Goal: Information Seeking & Learning: Compare options

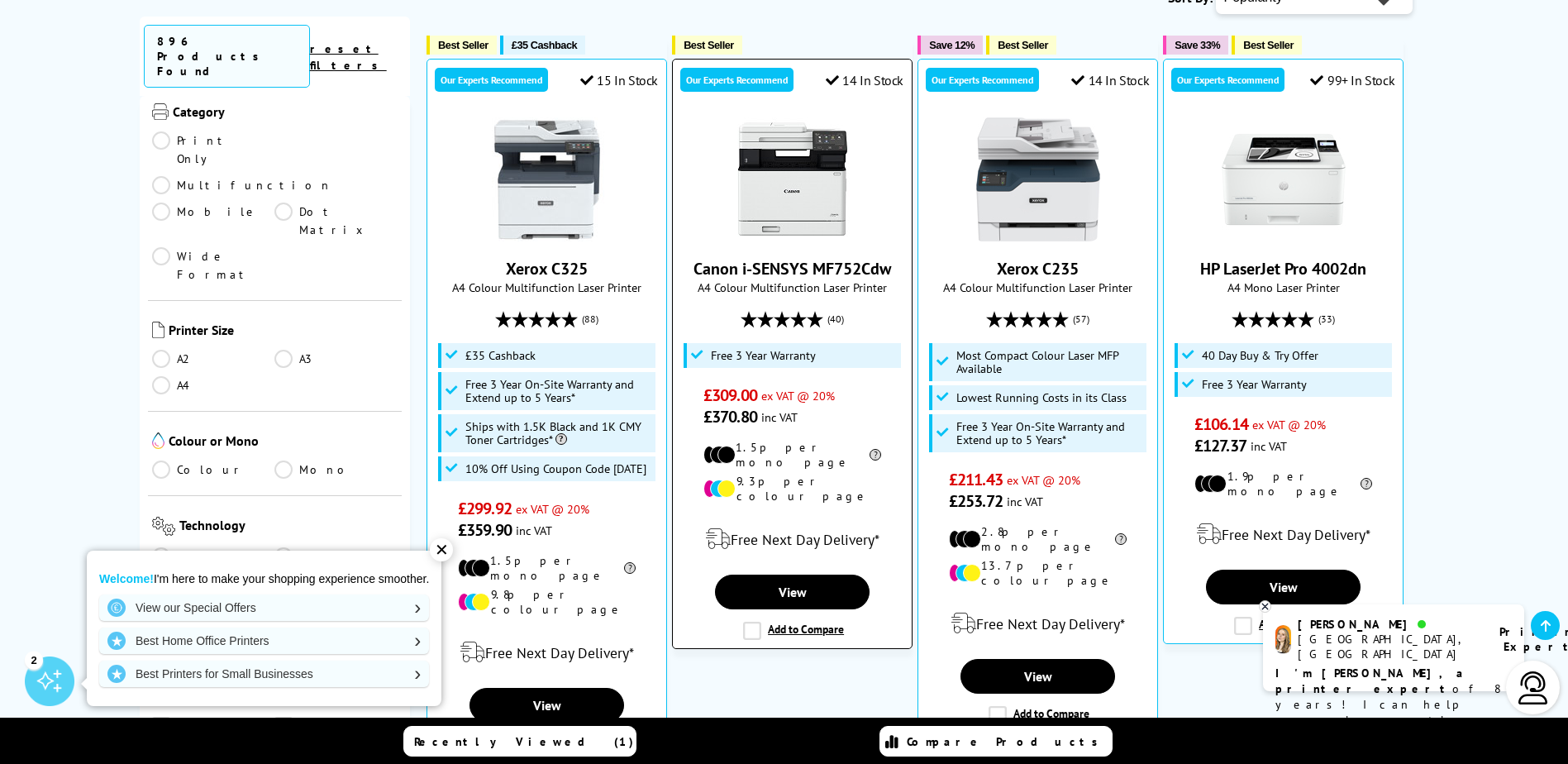
scroll to position [414, 0]
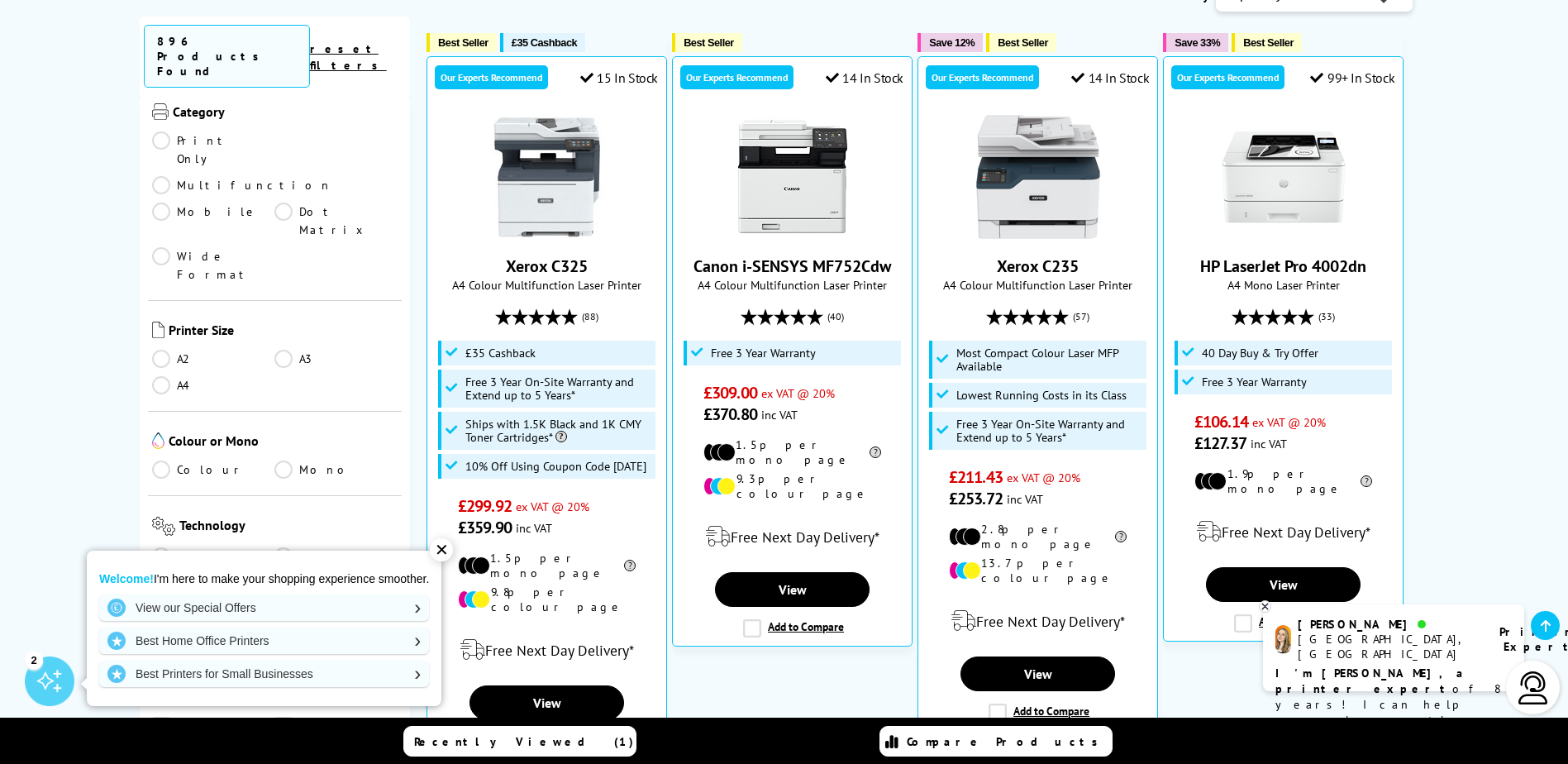
click at [166, 376] on link "A4" at bounding box center [213, 384] width 124 height 18
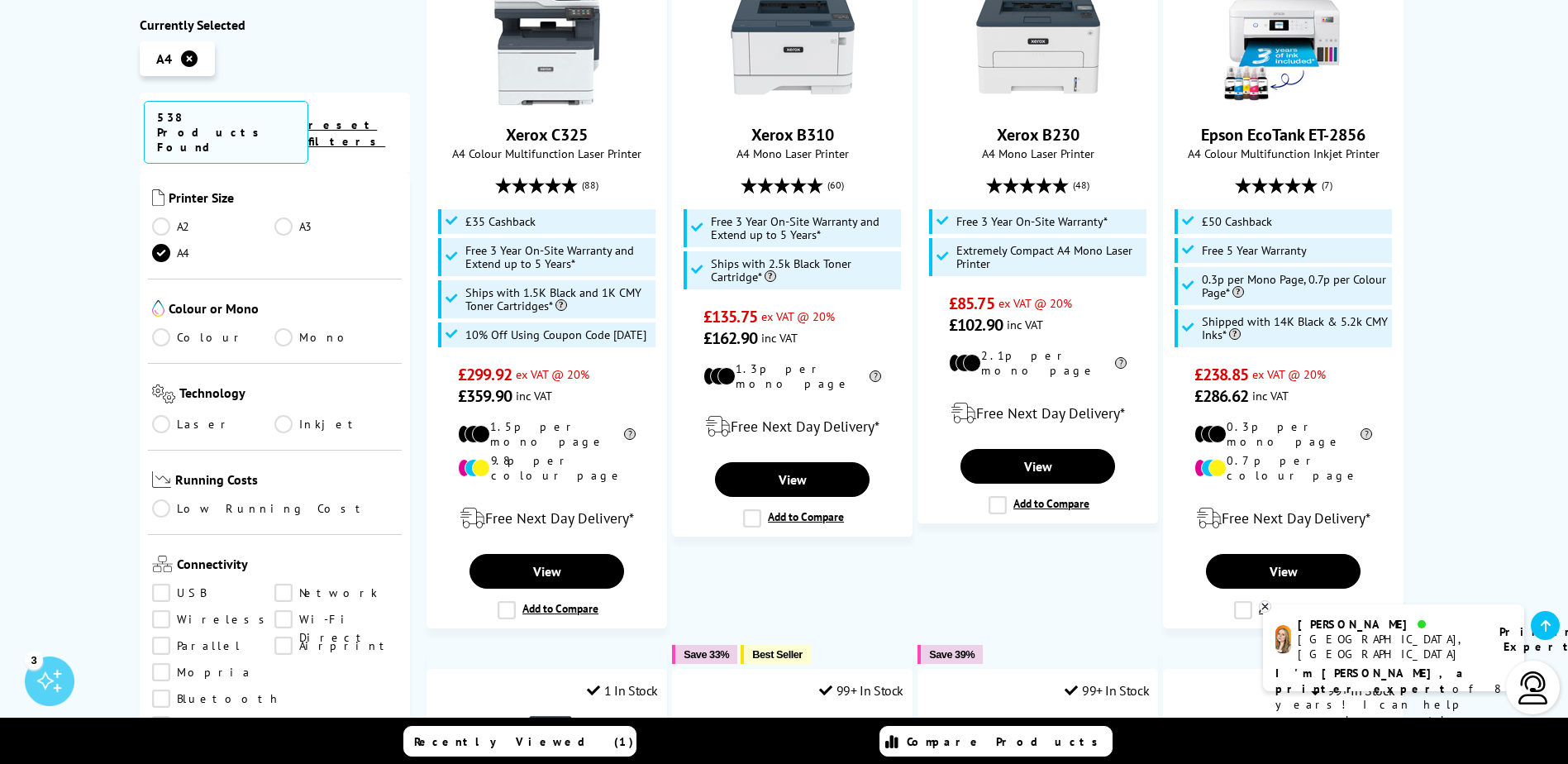
scroll to position [414, 0]
click at [158, 414] on link "Laser" at bounding box center [213, 422] width 124 height 18
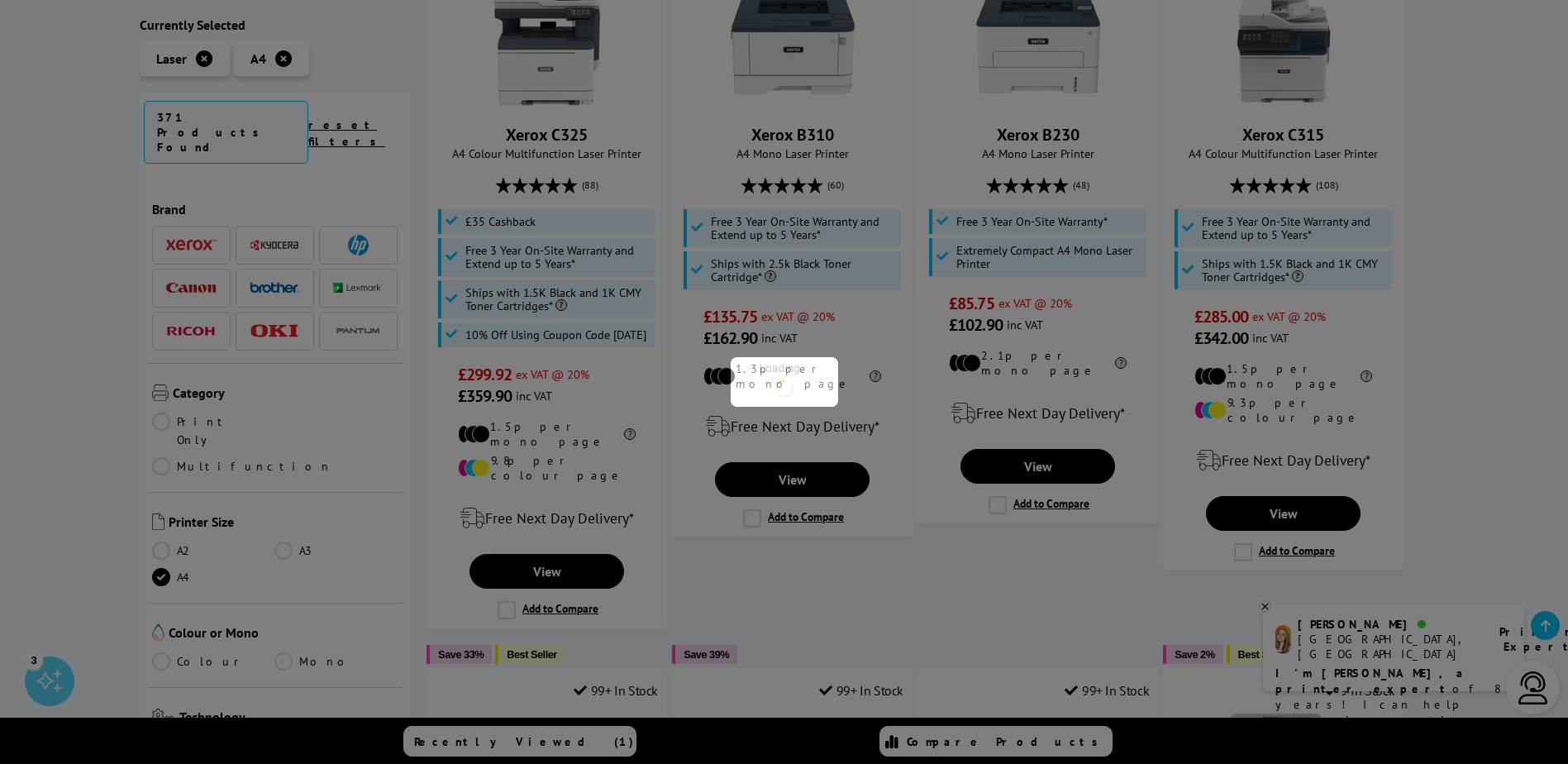
scroll to position [414, 0]
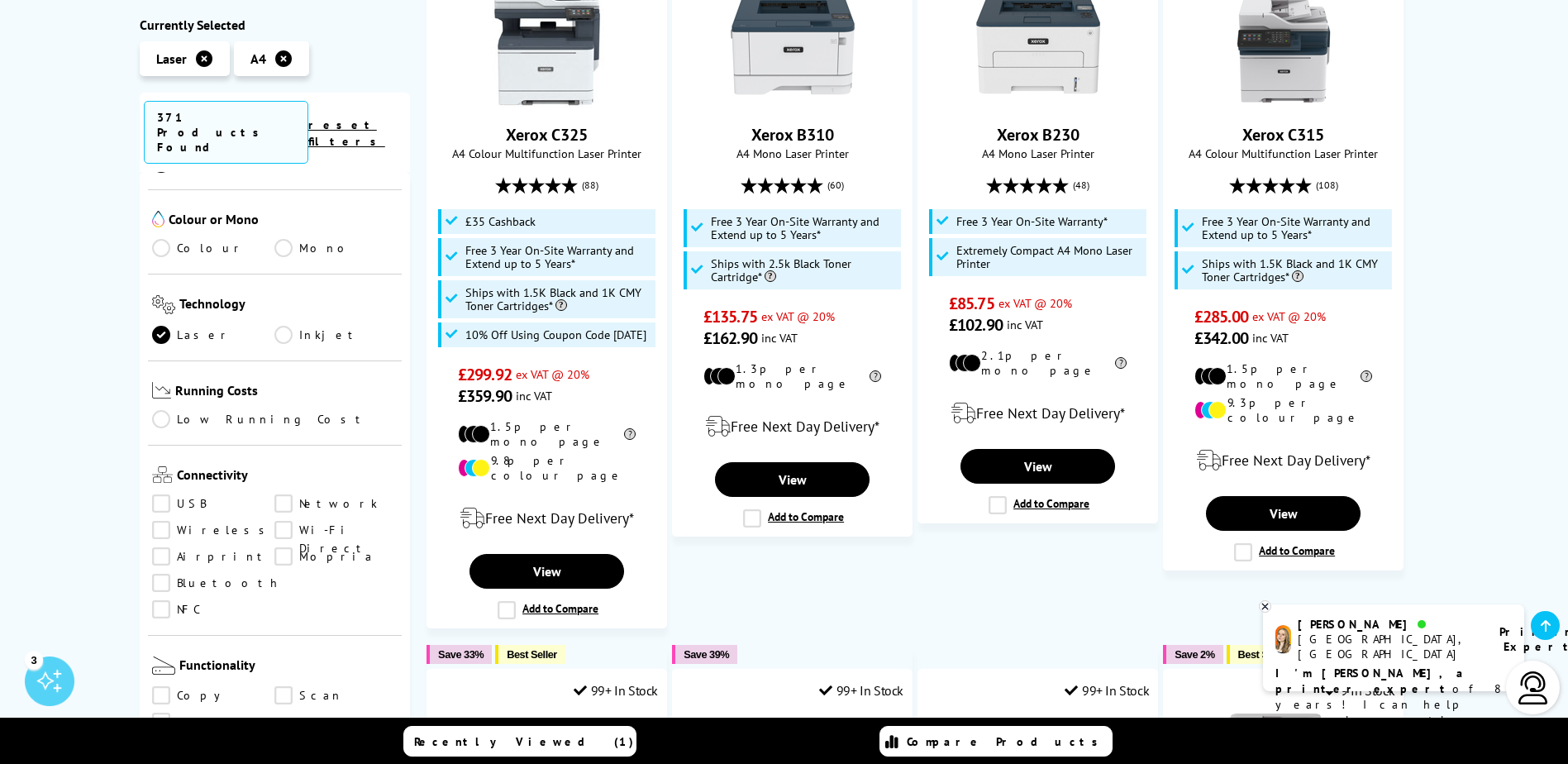
click at [166, 522] on link "Wireless" at bounding box center [213, 530] width 124 height 18
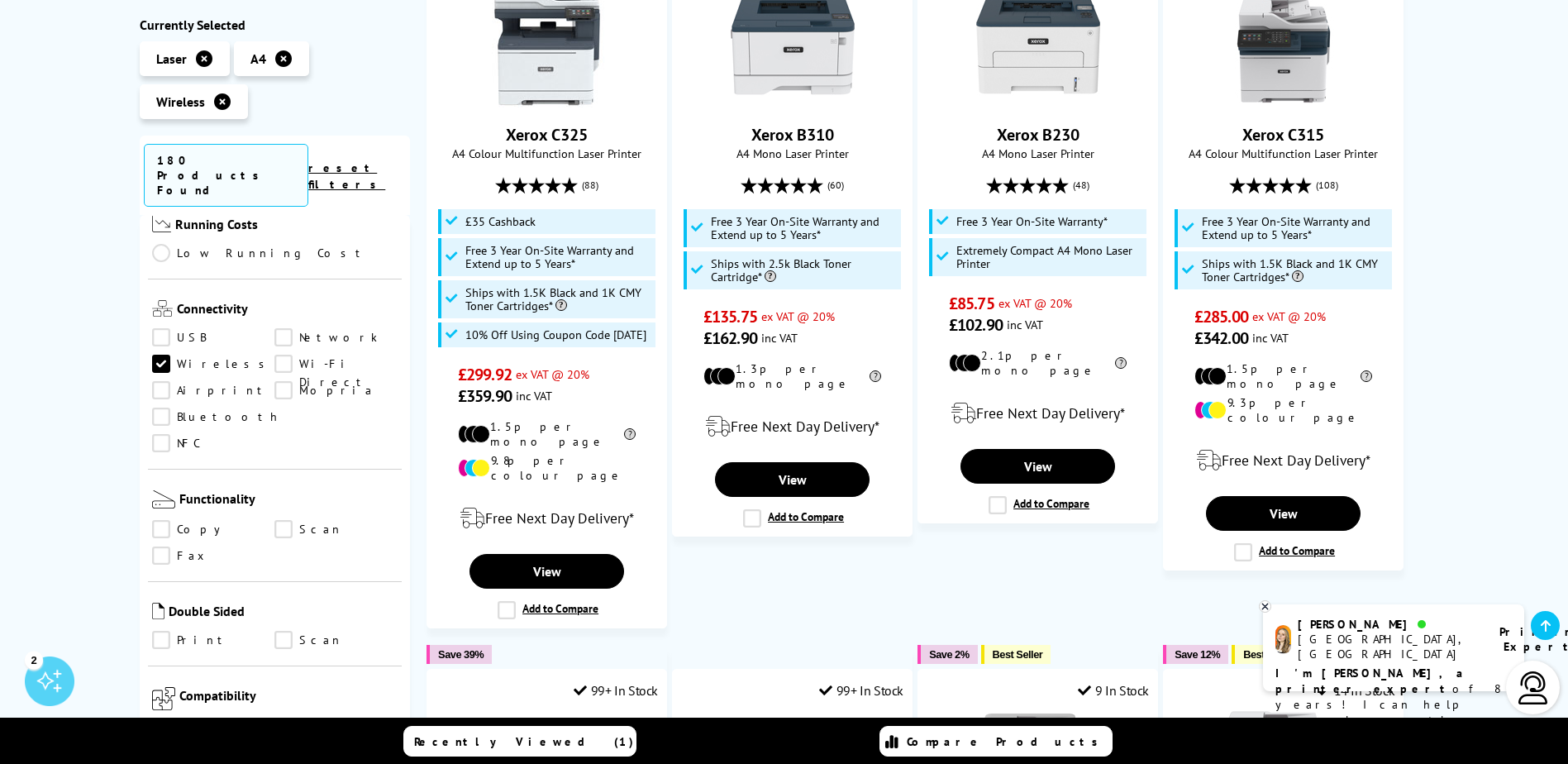
scroll to position [661, 0]
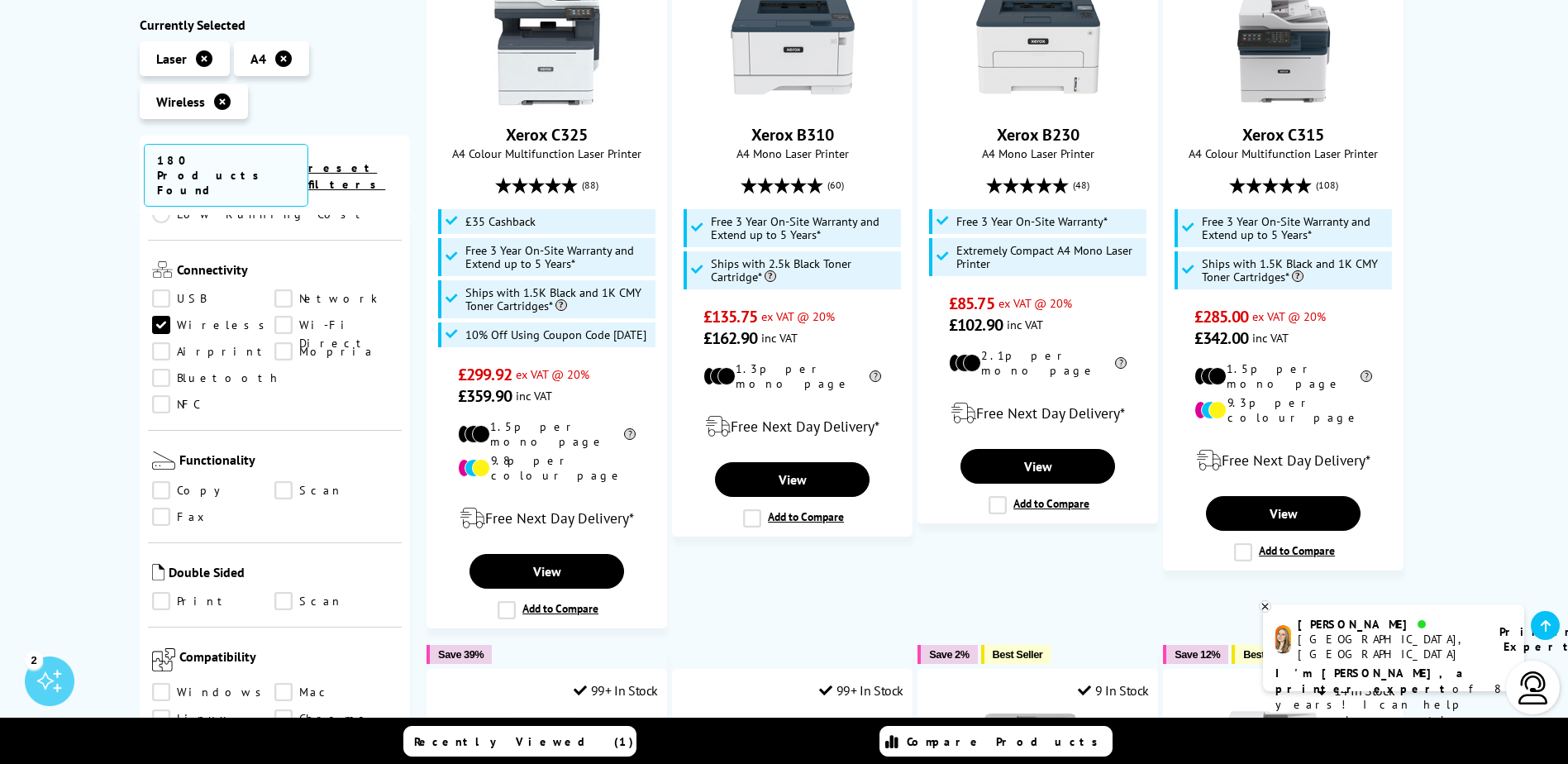
click at [165, 593] on link "Print" at bounding box center [213, 601] width 124 height 18
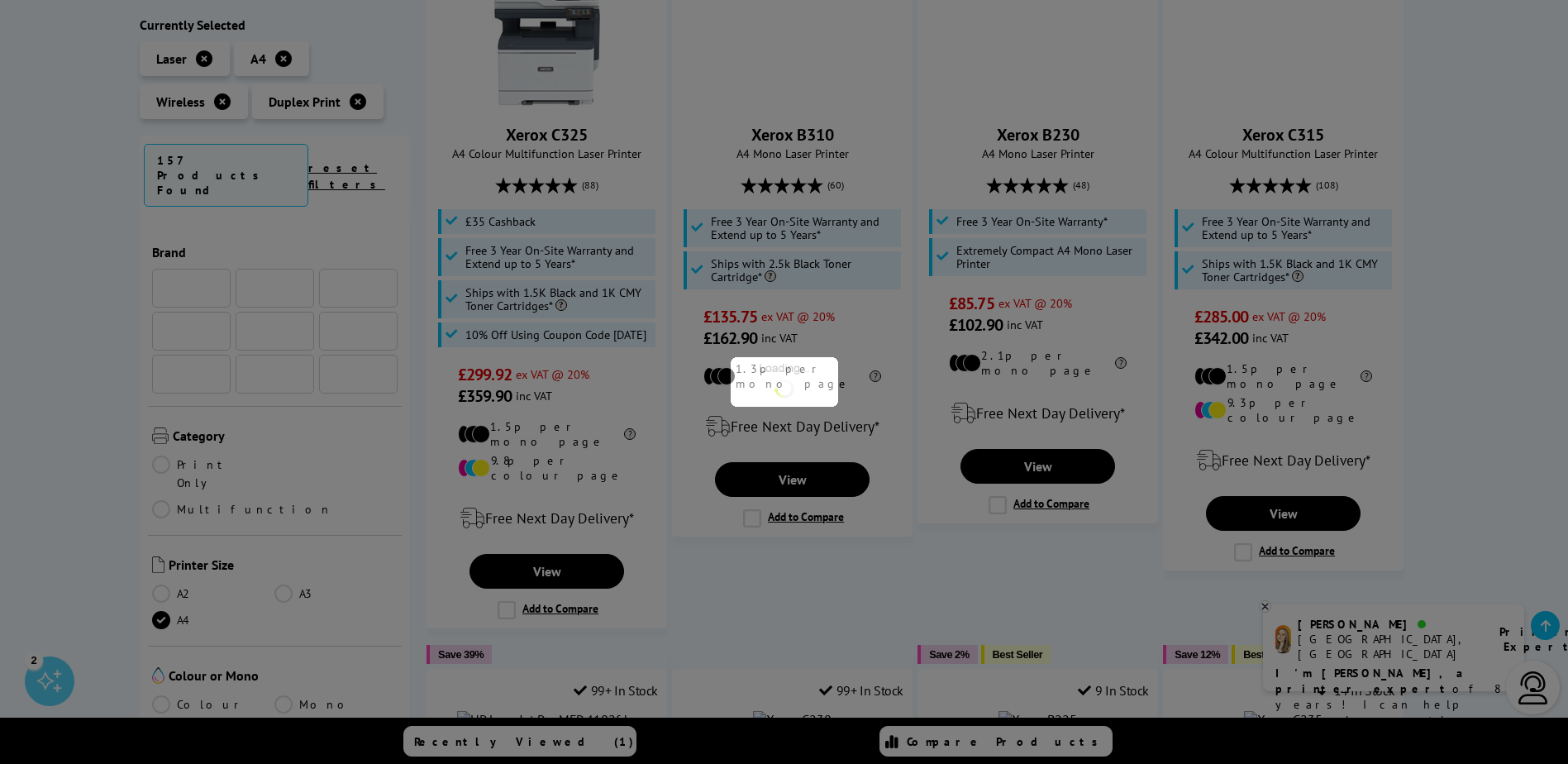
scroll to position [661, 0]
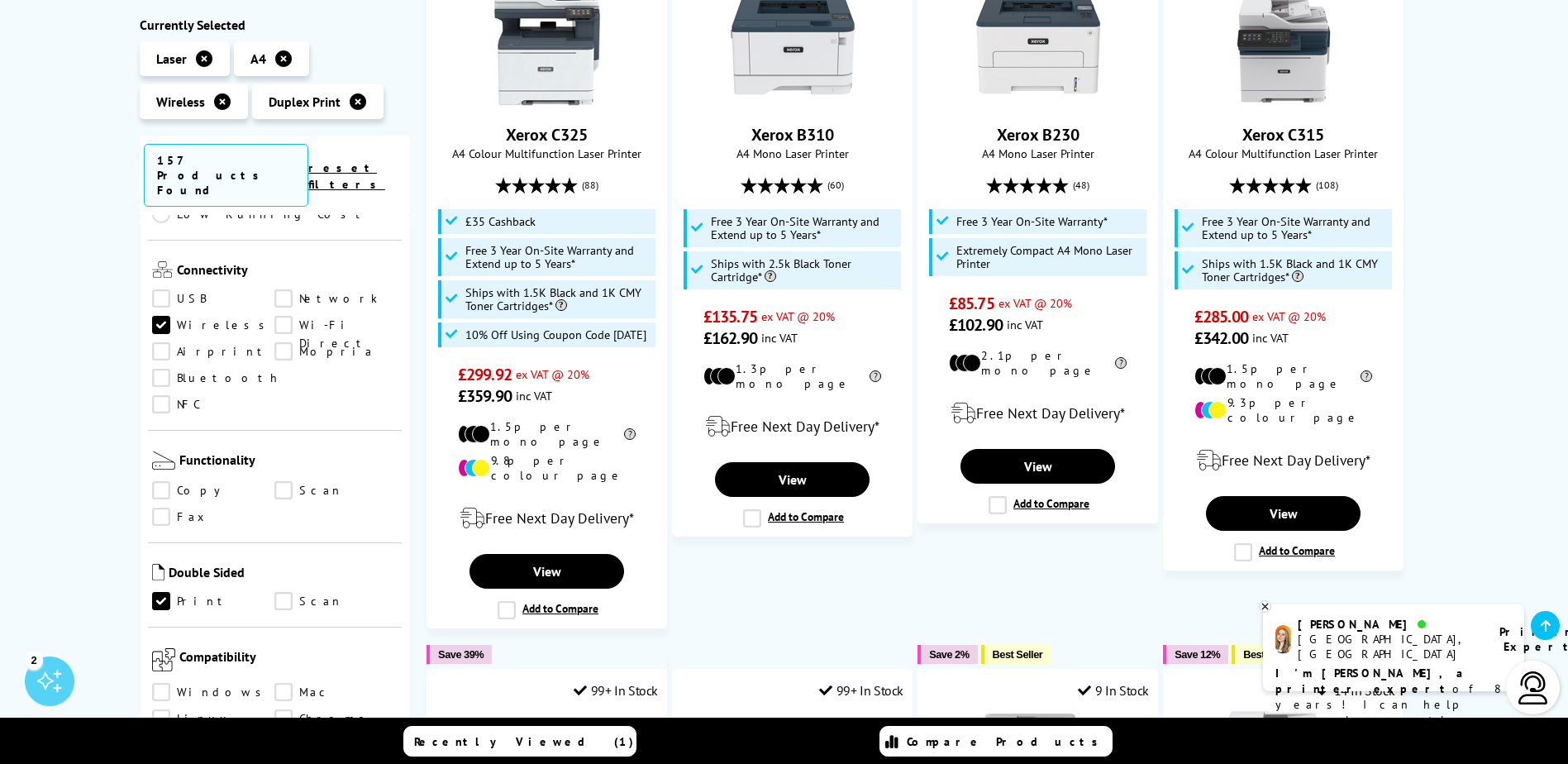
click at [164, 593] on link "Print" at bounding box center [213, 601] width 124 height 18
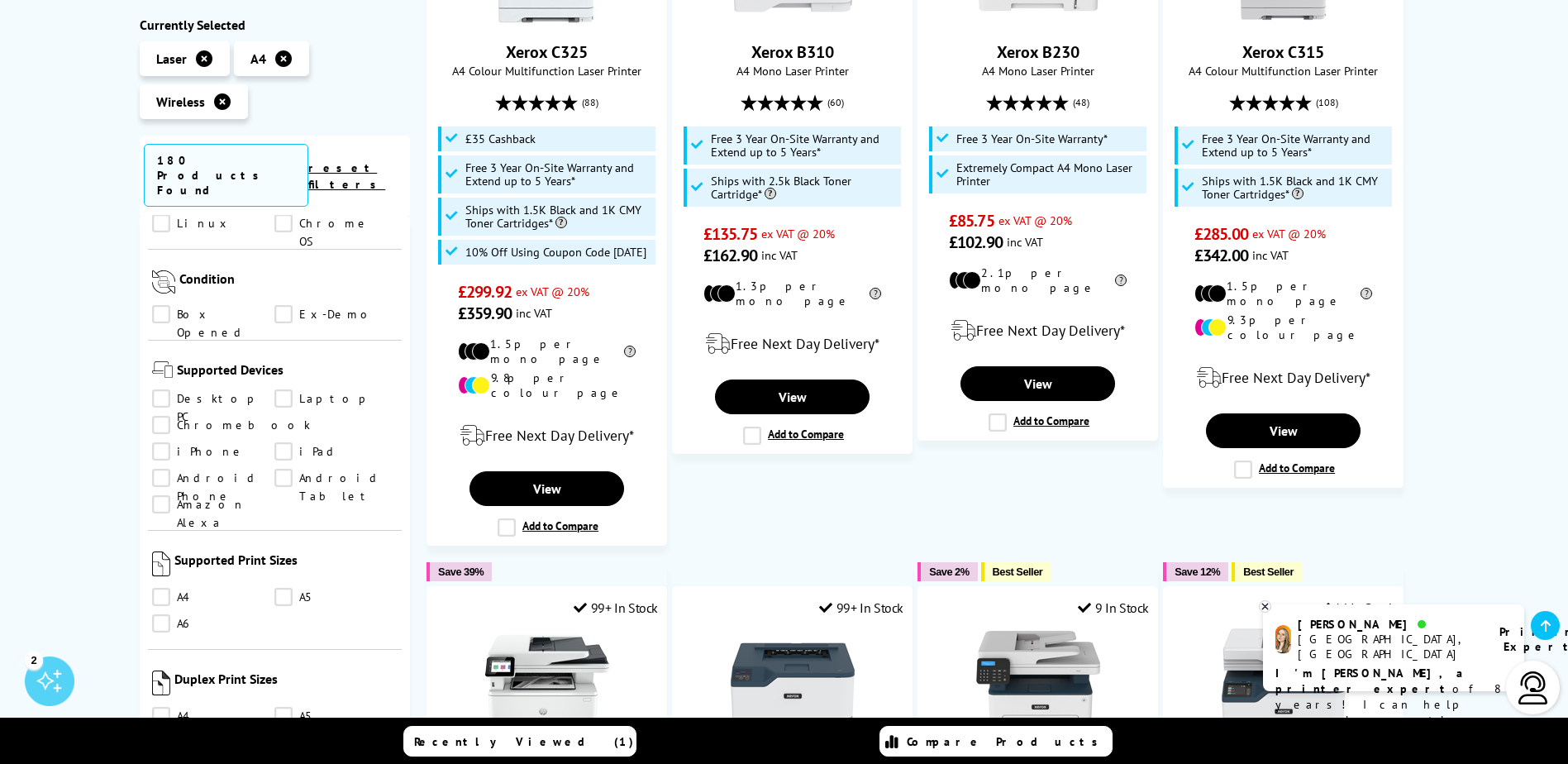
scroll to position [1157, 0]
click at [162, 588] on link "A4" at bounding box center [213, 597] width 124 height 18
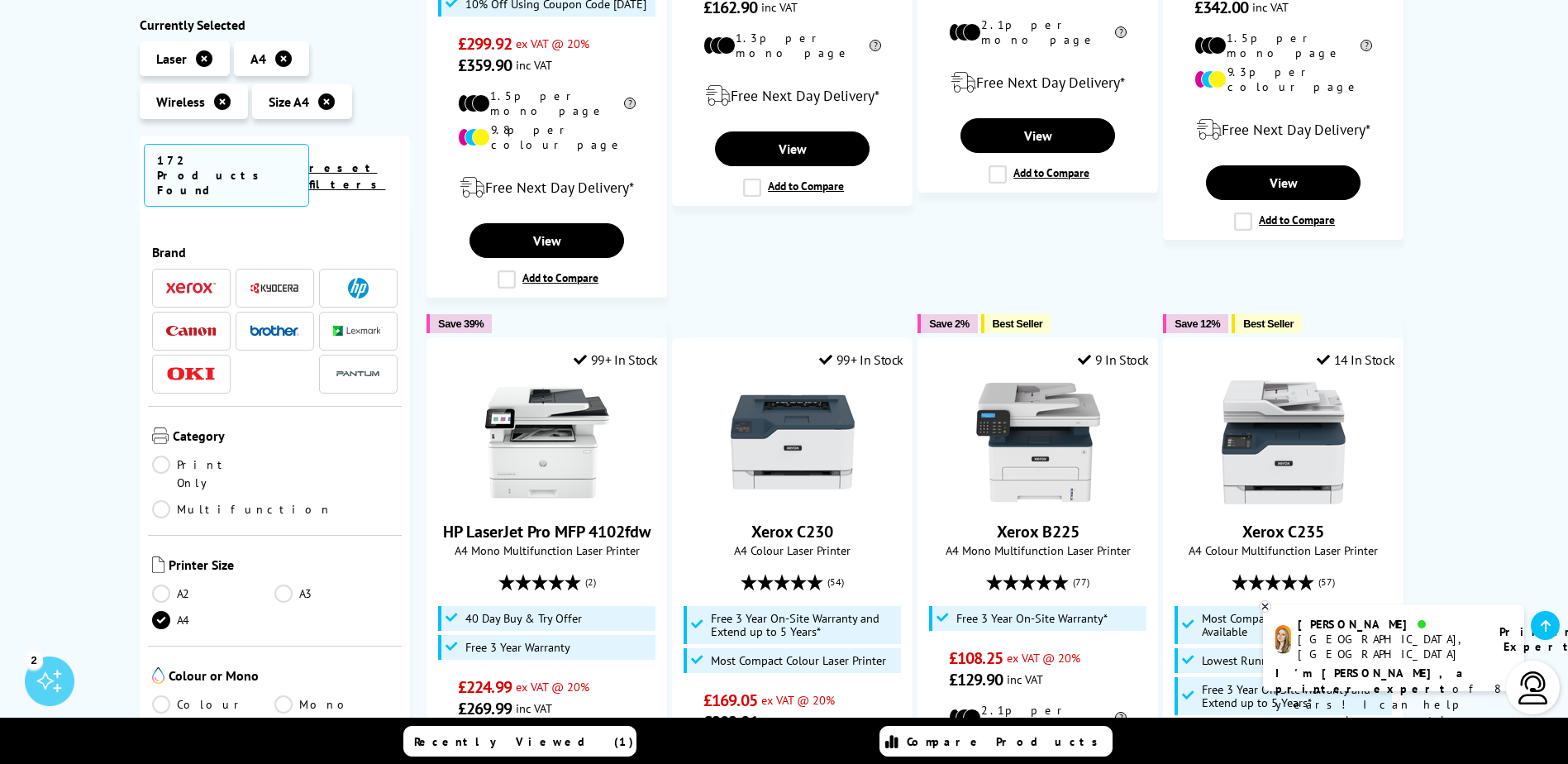
click at [181, 455] on link "Print Only" at bounding box center [213, 473] width 124 height 36
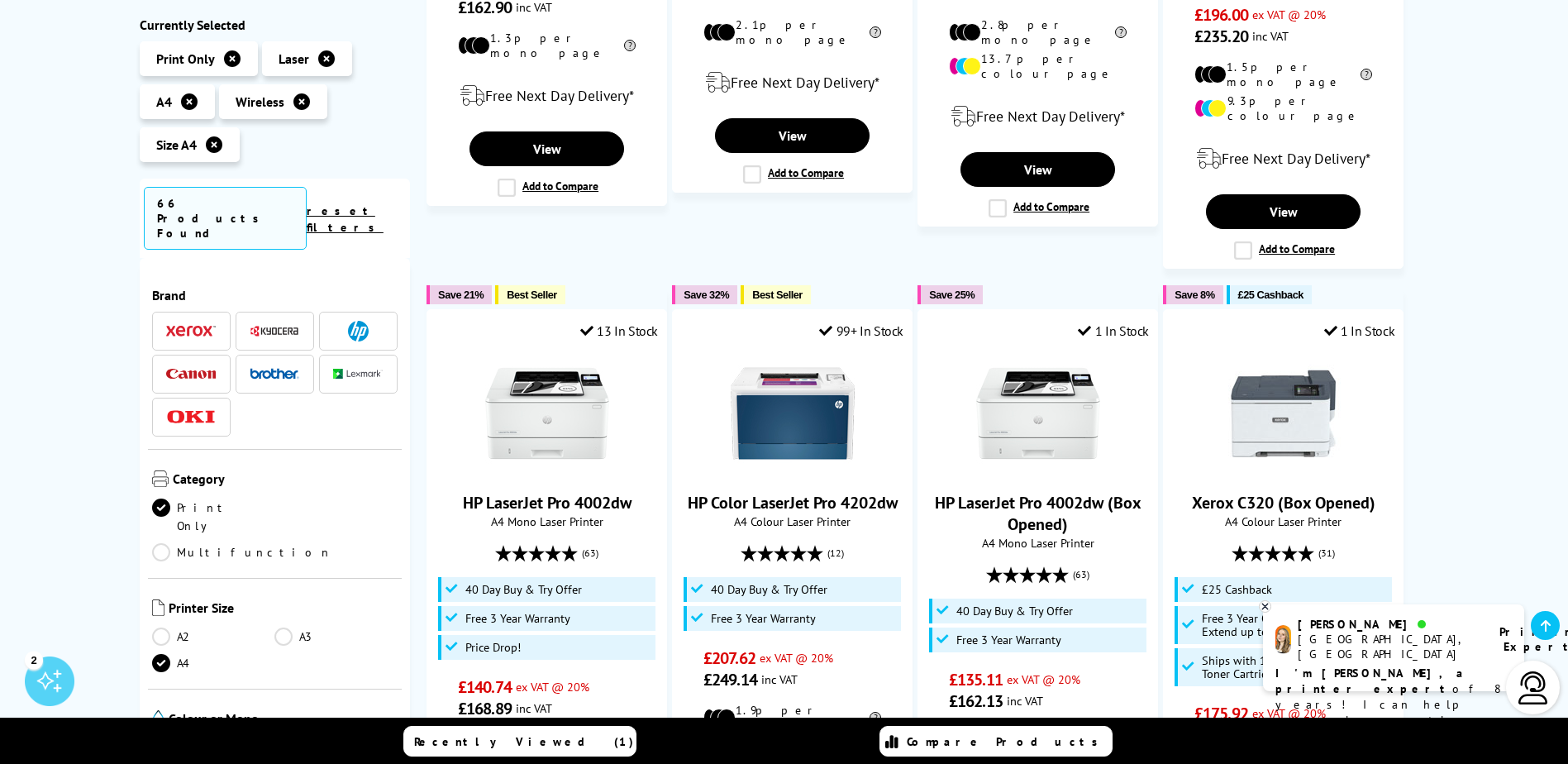
click at [351, 321] on img at bounding box center [358, 331] width 20 height 20
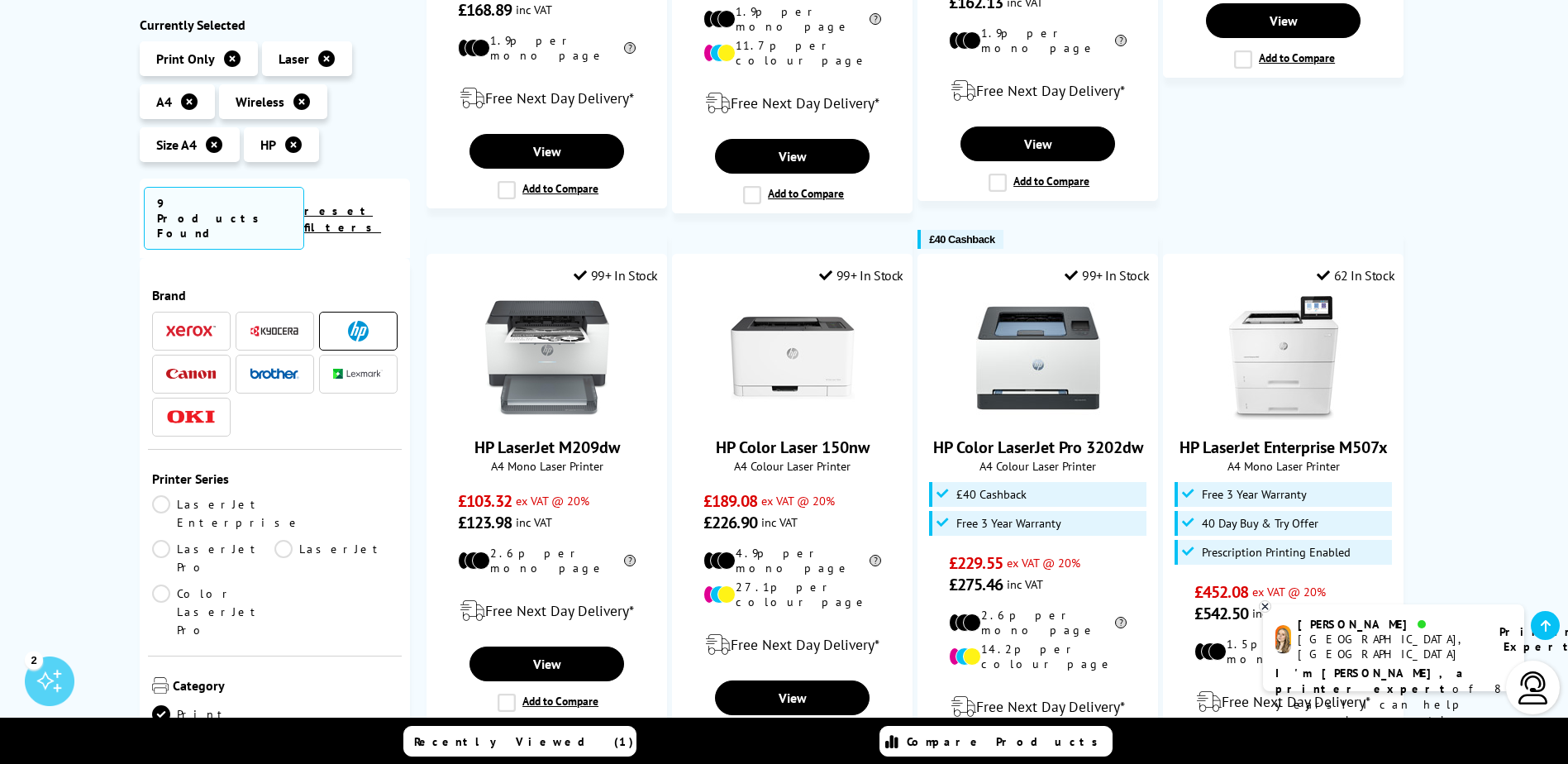
click at [193, 369] on img at bounding box center [191, 374] width 50 height 11
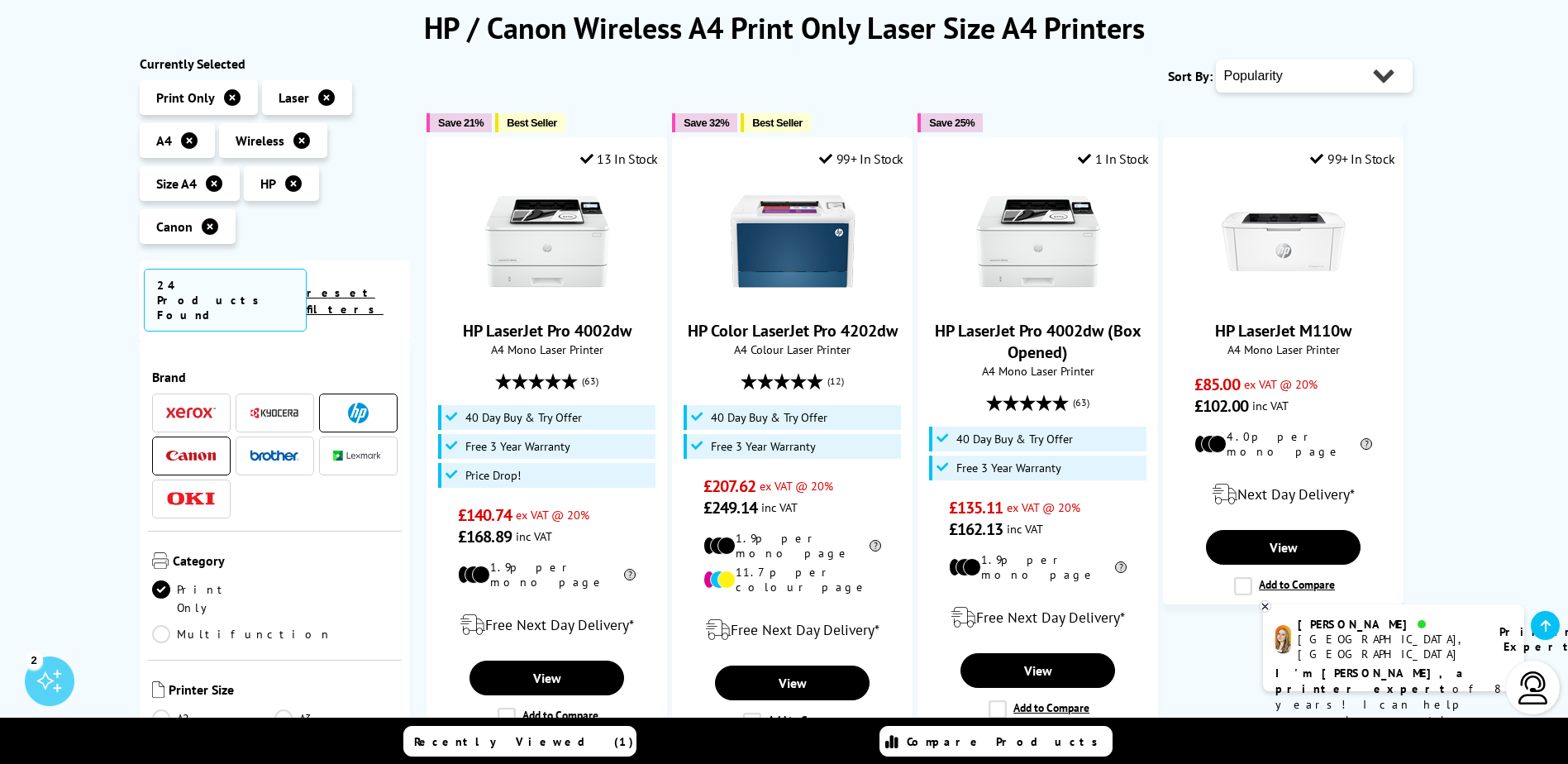
scroll to position [248, 0]
